Goal: Task Accomplishment & Management: Manage account settings

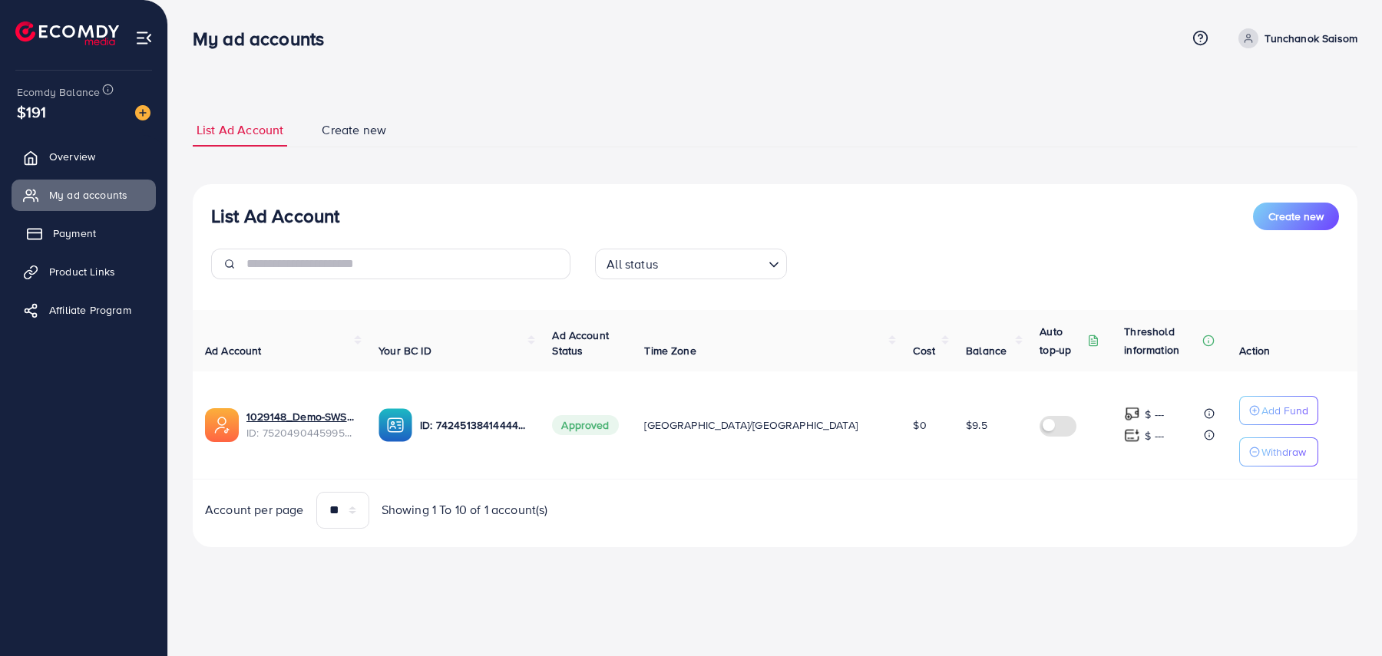
click at [107, 225] on link "Payment" at bounding box center [84, 233] width 144 height 31
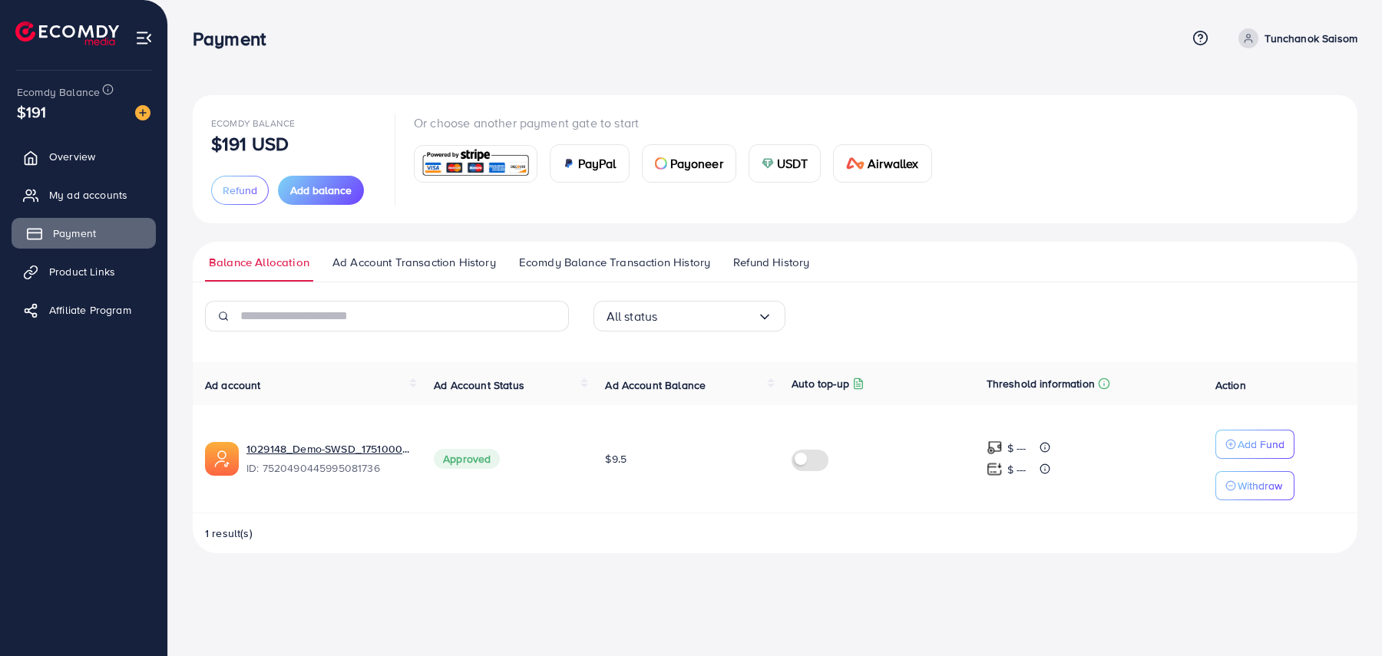
click at [108, 233] on link "Payment" at bounding box center [84, 233] width 144 height 31
click at [105, 201] on span "My ad accounts" at bounding box center [92, 194] width 78 height 15
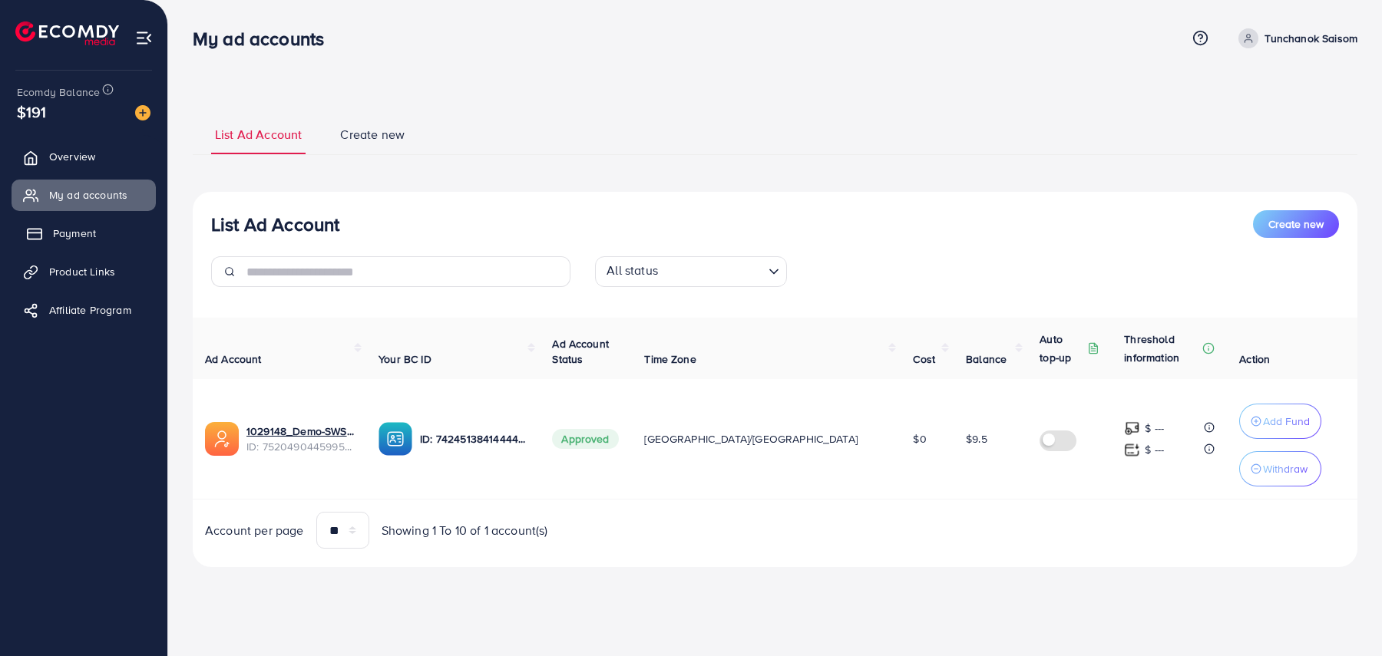
click at [110, 220] on link "Payment" at bounding box center [84, 233] width 144 height 31
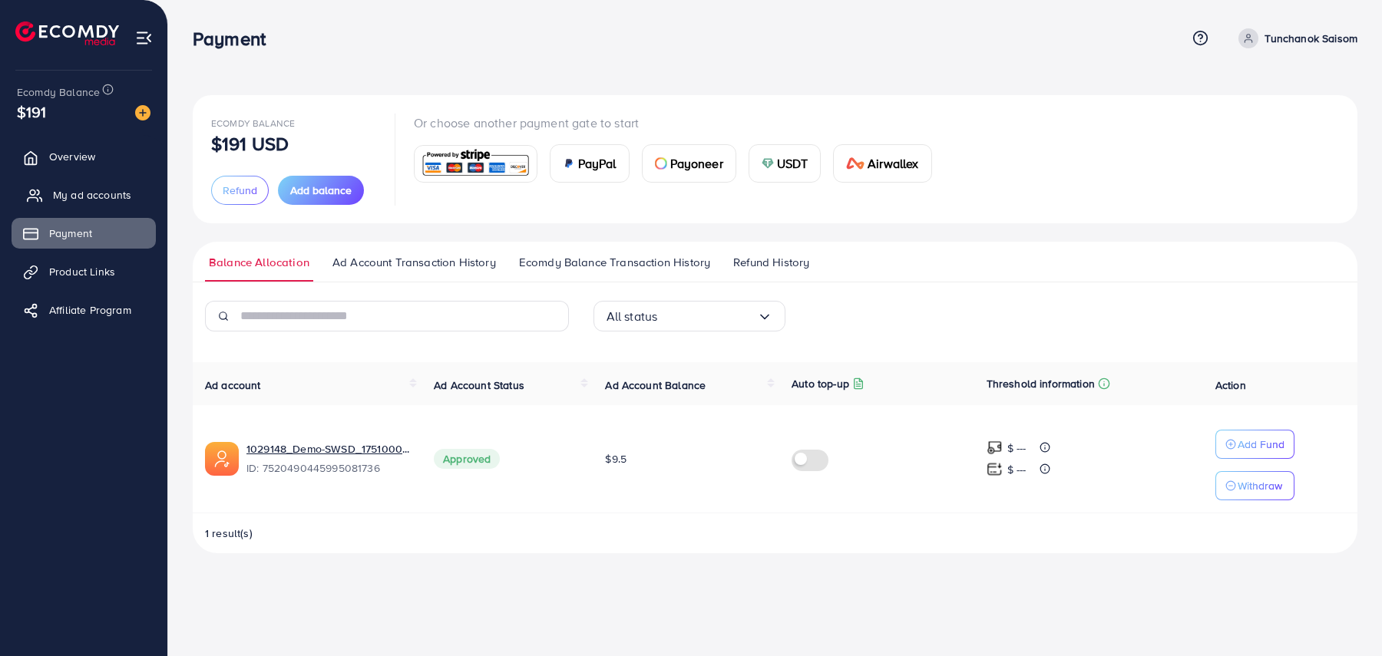
click at [105, 197] on span "My ad accounts" at bounding box center [92, 194] width 78 height 15
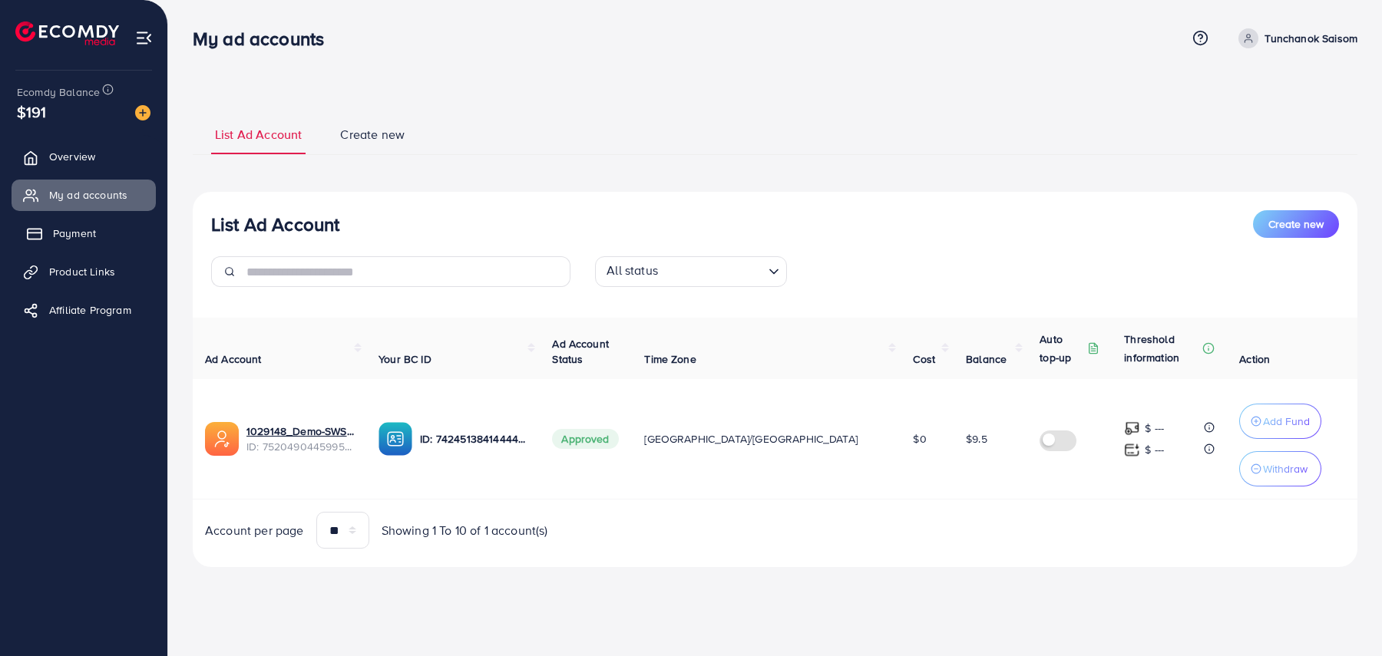
click at [86, 226] on span "Payment" at bounding box center [74, 233] width 43 height 15
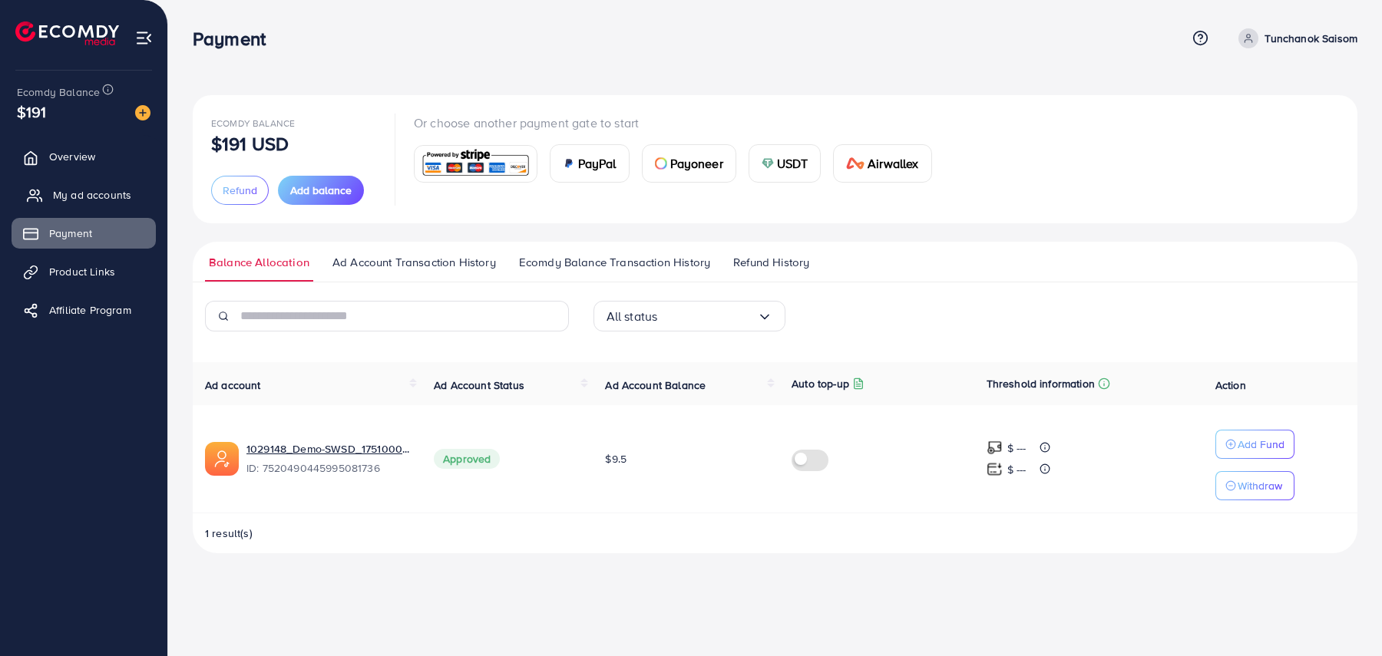
click at [87, 199] on span "My ad accounts" at bounding box center [92, 194] width 78 height 15
